Goal: Navigation & Orientation: Understand site structure

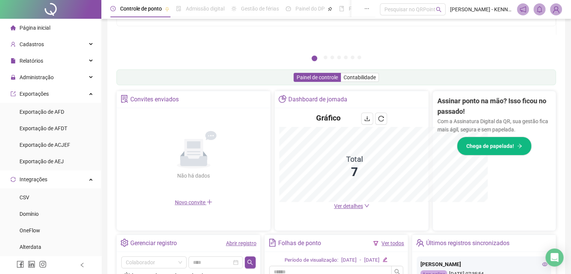
scroll to position [185, 0]
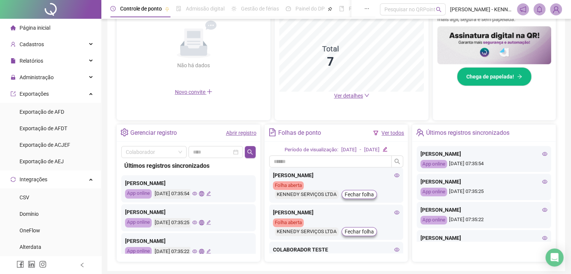
click at [394, 173] on icon "eye" at bounding box center [396, 175] width 5 height 4
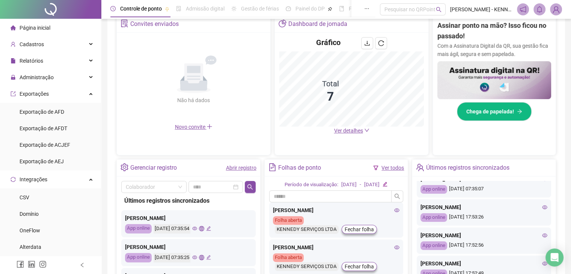
scroll to position [214, 0]
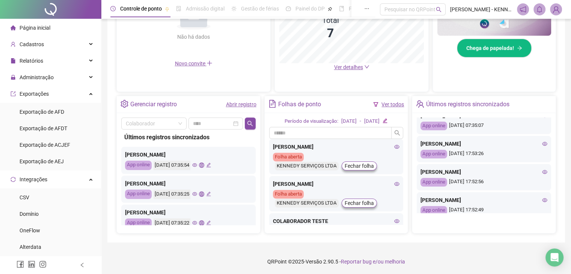
click at [197, 165] on icon "eye" at bounding box center [194, 165] width 5 height 4
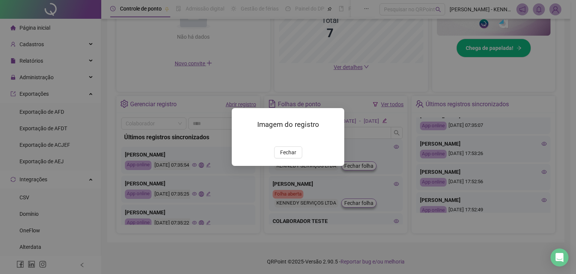
click at [205, 185] on div "Imagem do registro Fechar" at bounding box center [288, 137] width 576 height 274
click at [291, 156] on span "Fechar" at bounding box center [288, 152] width 16 height 8
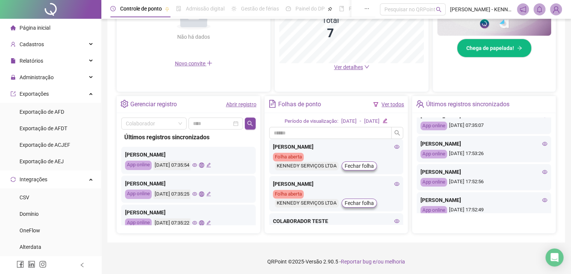
click at [197, 193] on icon "eye" at bounding box center [194, 193] width 5 height 5
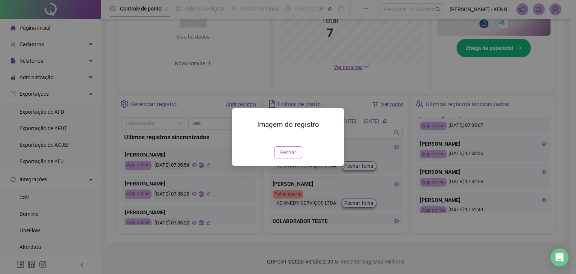
click at [284, 156] on span "Fechar" at bounding box center [288, 152] width 16 height 8
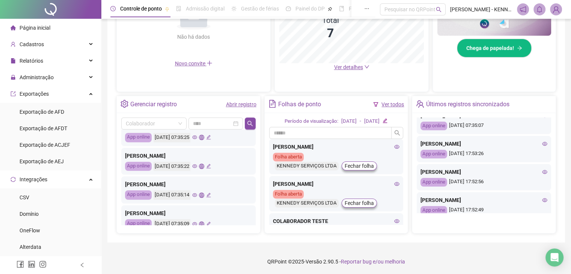
scroll to position [75, 0]
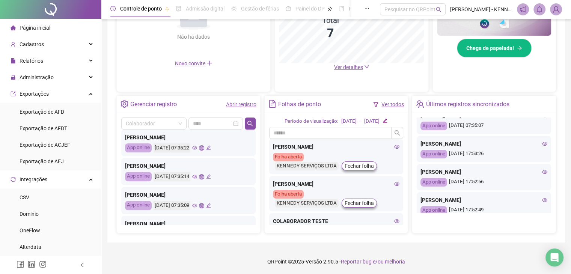
click at [197, 145] on icon "eye" at bounding box center [194, 147] width 5 height 5
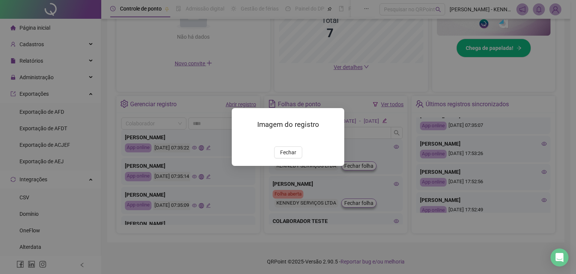
click at [165, 145] on div "Imagem do registro Fechar" at bounding box center [288, 137] width 576 height 274
click at [291, 156] on span "Fechar" at bounding box center [288, 152] width 16 height 8
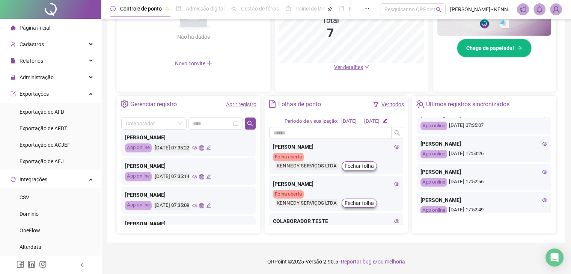
click at [197, 177] on icon "eye" at bounding box center [194, 176] width 5 height 5
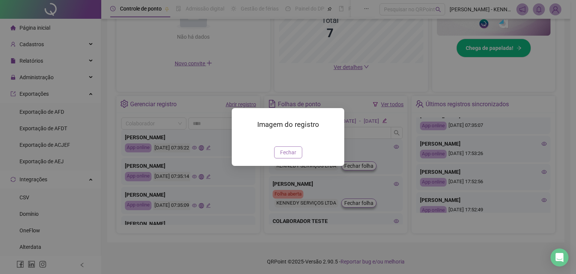
click at [294, 156] on span "Fechar" at bounding box center [288, 152] width 16 height 8
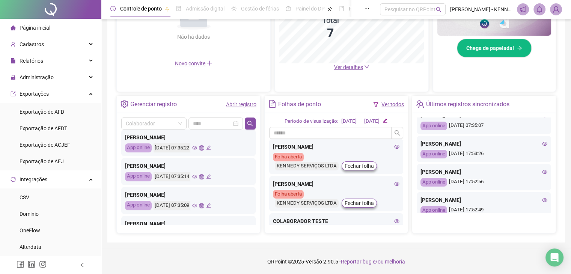
click at [197, 203] on icon "eye" at bounding box center [194, 205] width 5 height 5
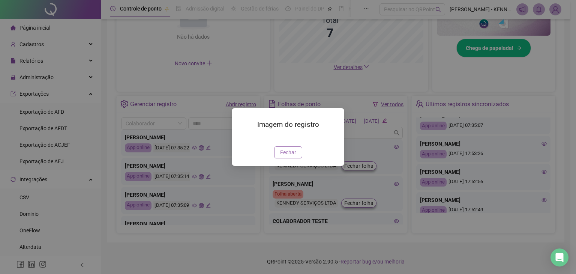
click at [284, 156] on span "Fechar" at bounding box center [288, 152] width 16 height 8
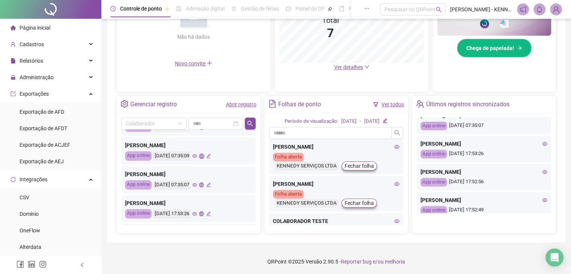
scroll to position [113, 0]
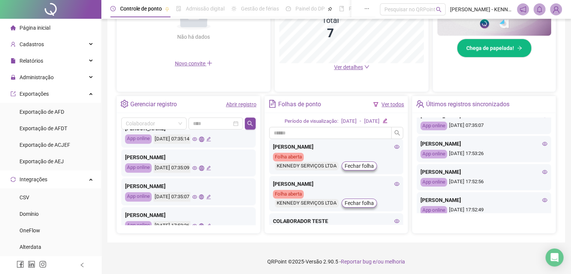
click at [197, 196] on icon "eye" at bounding box center [194, 196] width 5 height 5
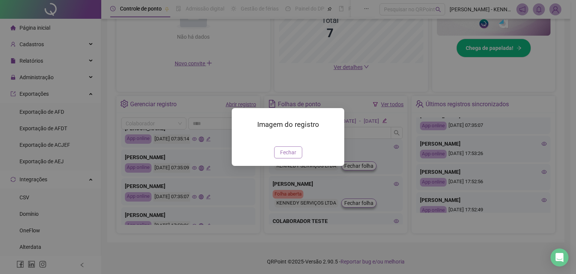
click at [282, 158] on button "Fechar" at bounding box center [288, 152] width 28 height 12
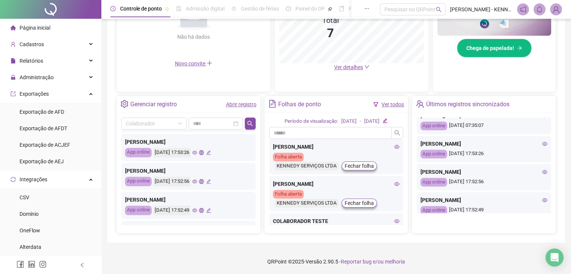
scroll to position [188, 0]
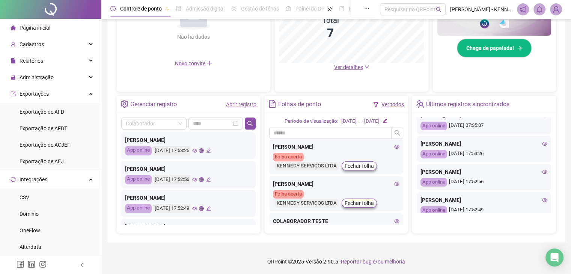
click at [197, 179] on icon "eye" at bounding box center [194, 179] width 5 height 5
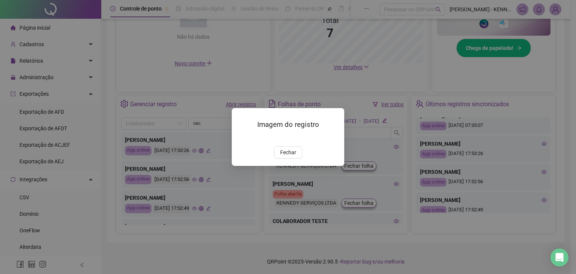
click at [140, 142] on div "Imagem do registro Fechar" at bounding box center [288, 137] width 576 height 274
click at [294, 156] on span "Fechar" at bounding box center [288, 152] width 16 height 8
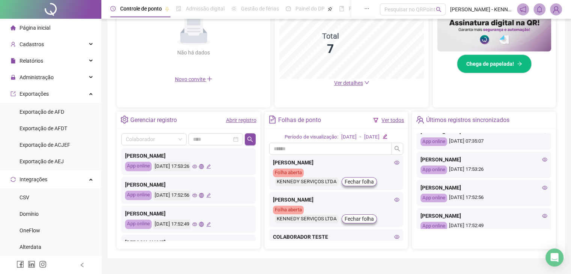
scroll to position [214, 0]
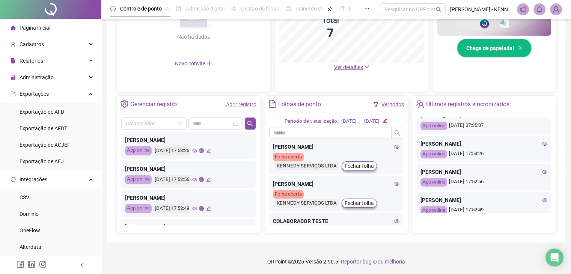
click at [394, 147] on icon "eye" at bounding box center [396, 146] width 5 height 5
click at [394, 184] on icon "eye" at bounding box center [396, 184] width 5 height 4
click at [394, 184] on icon "eye" at bounding box center [396, 183] width 5 height 5
click at [394, 218] on icon "eye" at bounding box center [396, 220] width 5 height 4
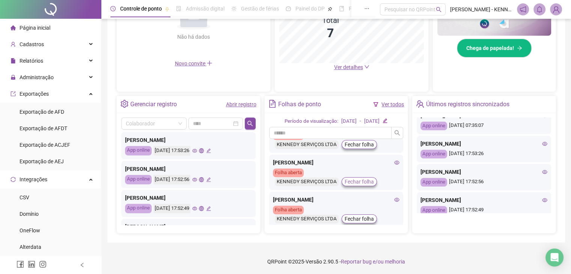
scroll to position [150, 0]
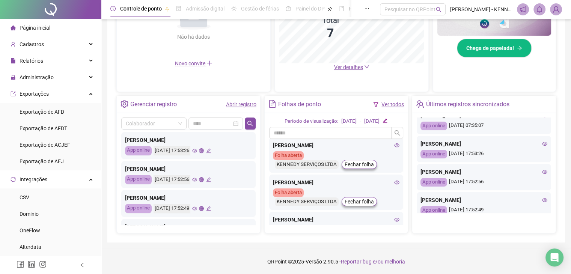
click at [394, 182] on icon "eye" at bounding box center [396, 182] width 5 height 5
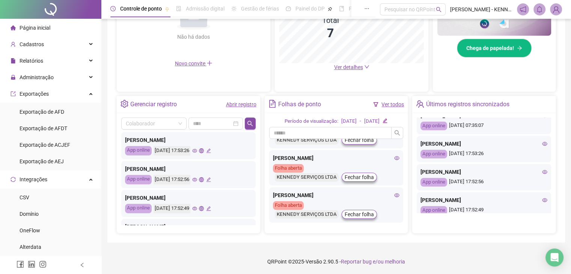
scroll to position [174, 0]
click at [394, 194] on icon "eye" at bounding box center [396, 195] width 5 height 5
click at [394, 158] on icon "eye" at bounding box center [396, 159] width 5 height 4
